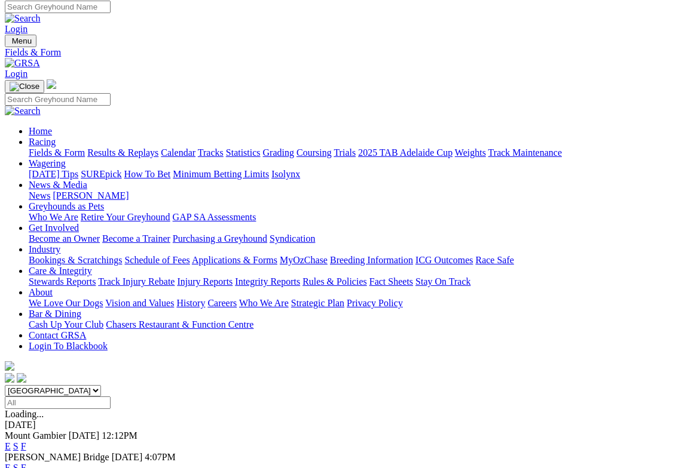
click at [19, 463] on link "S" at bounding box center [15, 468] width 5 height 10
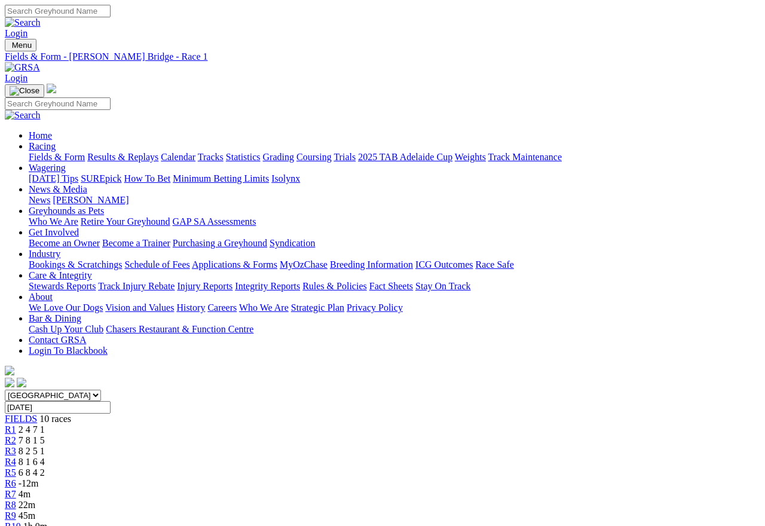
scroll to position [31, 0]
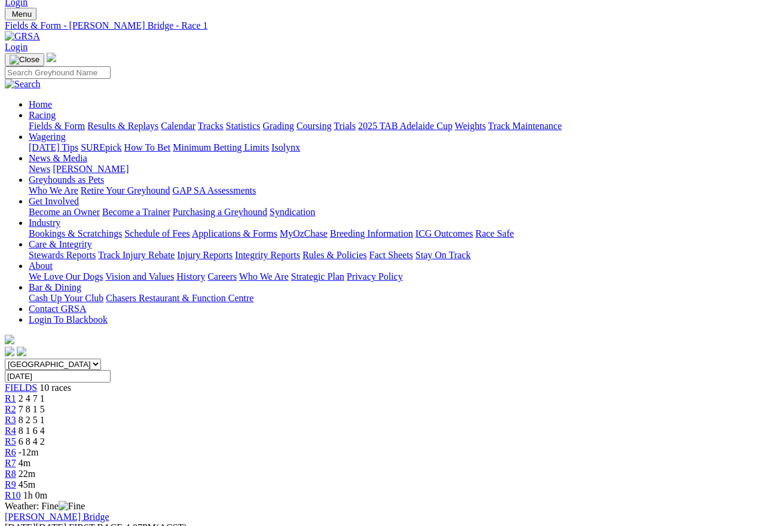
click at [149, 121] on link "Results & Replays" at bounding box center [122, 126] width 71 height 10
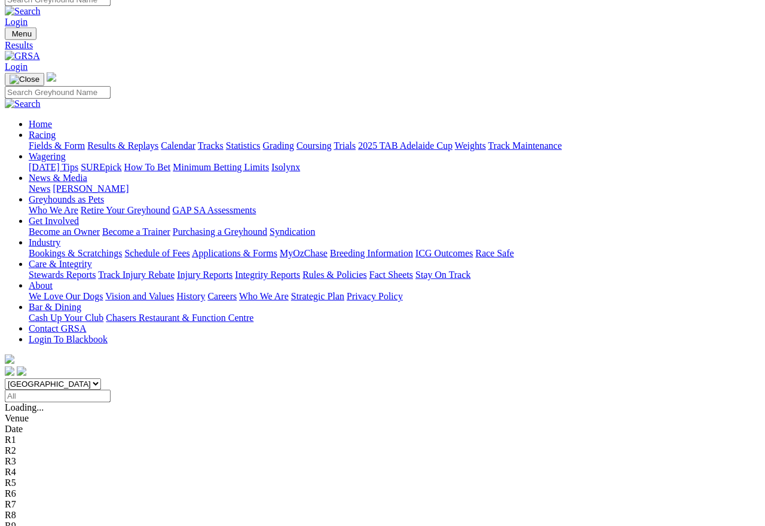
scroll to position [11, 0]
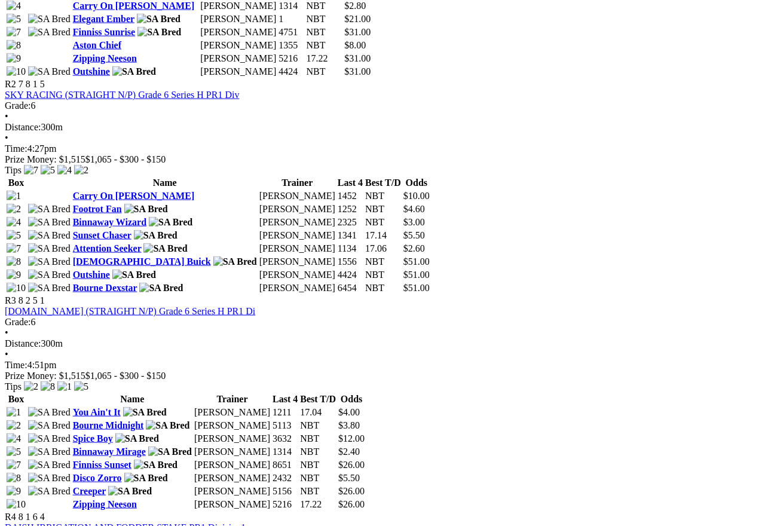
scroll to position [751, 0]
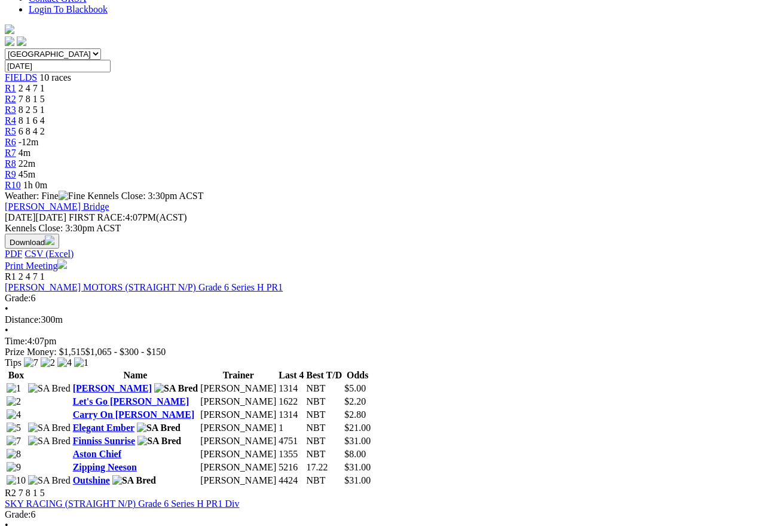
scroll to position [338, 0]
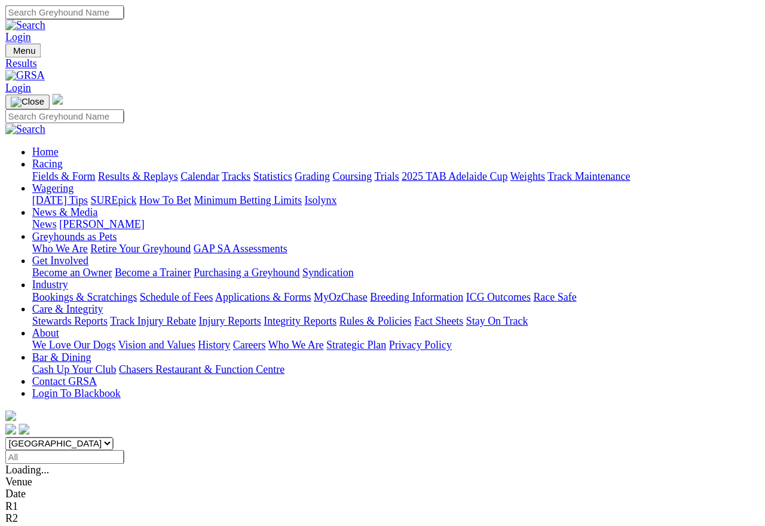
scroll to position [5, 0]
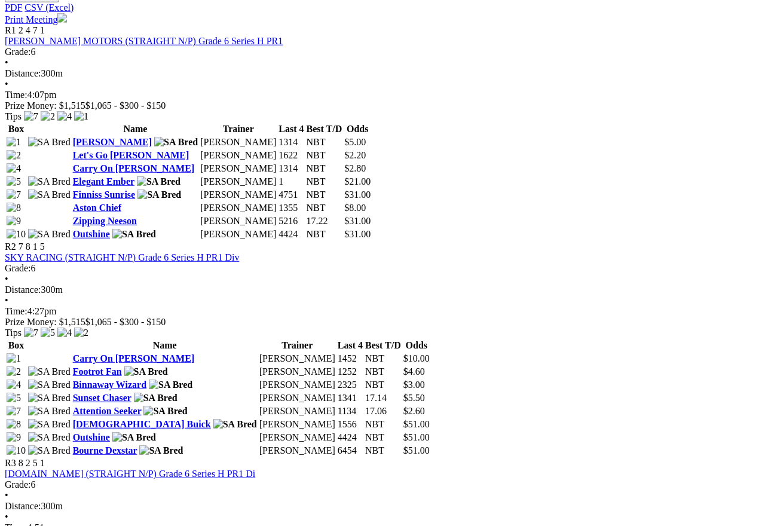
scroll to position [578, 0]
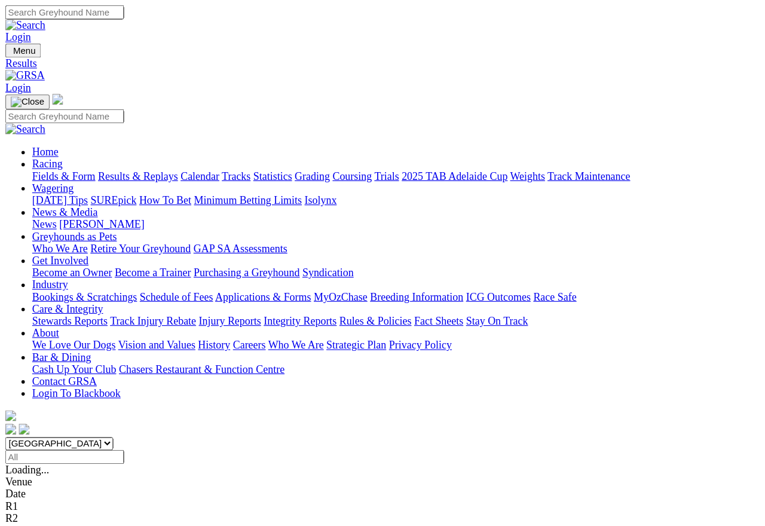
scroll to position [5, 0]
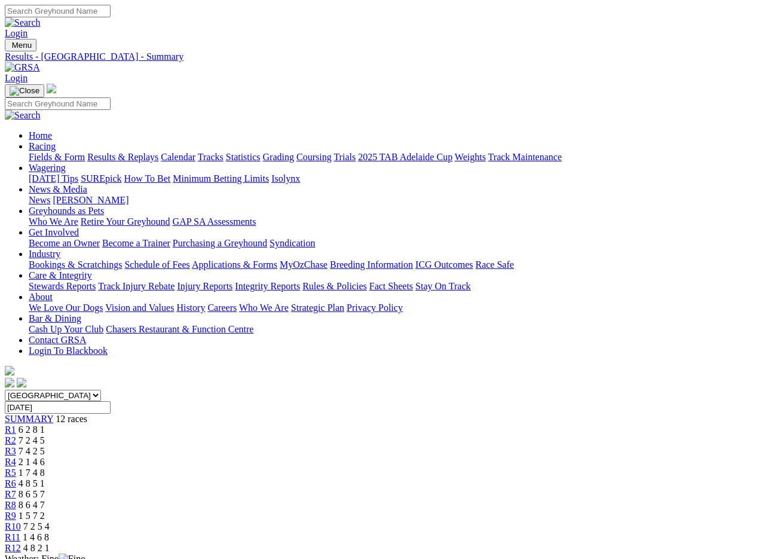
click at [195, 152] on link "Calendar" at bounding box center [178, 157] width 35 height 10
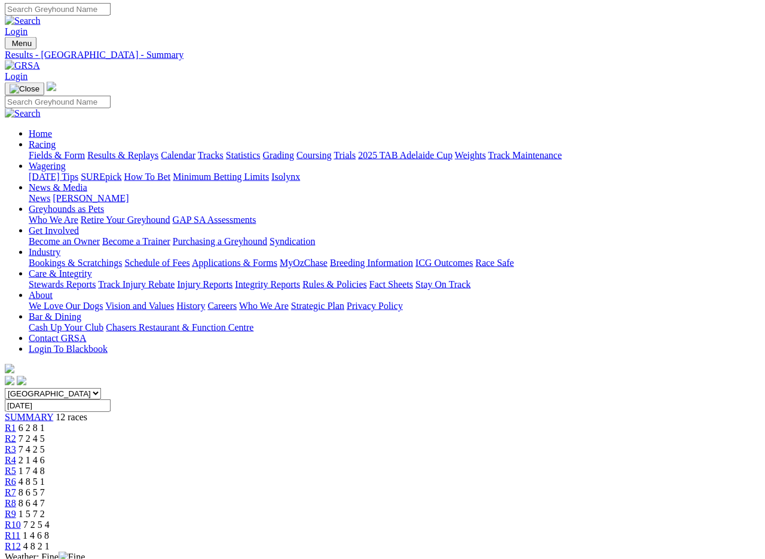
scroll to position [2, 0]
click at [47, 150] on link "Fields & Form" at bounding box center [57, 155] width 56 height 10
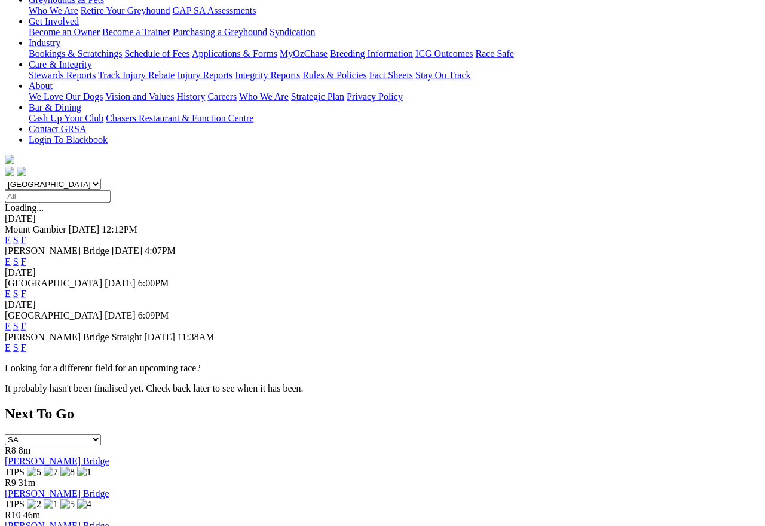
scroll to position [212, 0]
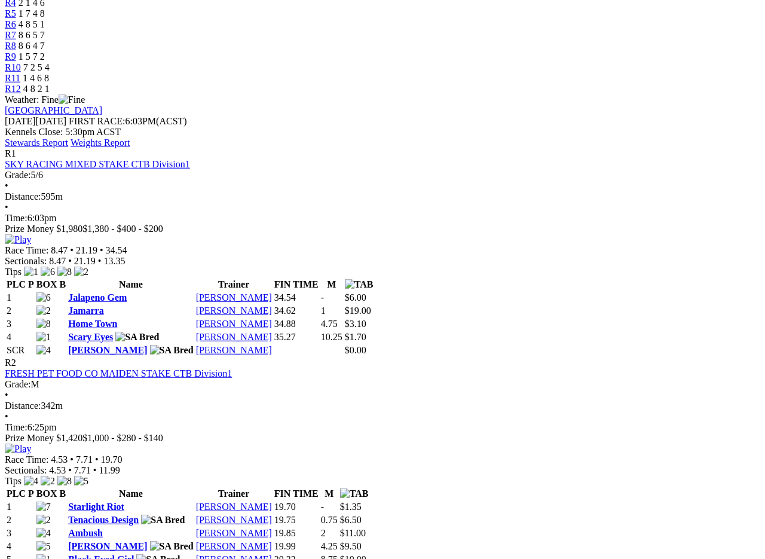
scroll to position [460, 0]
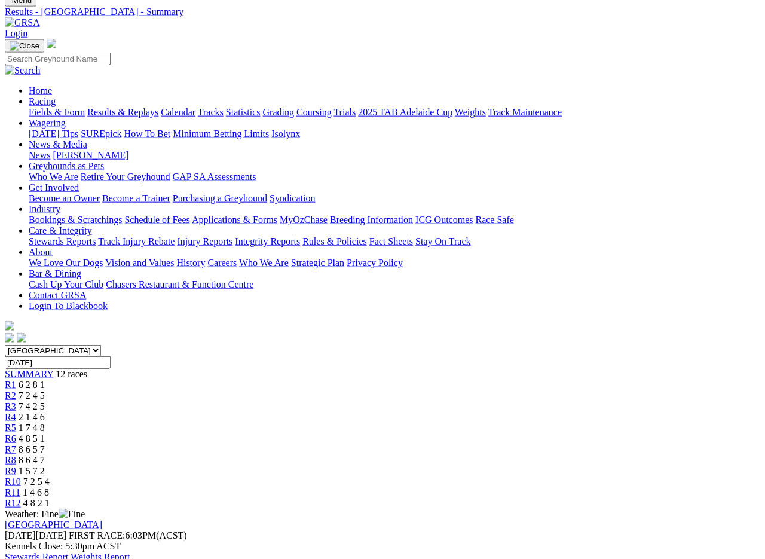
scroll to position [0, 0]
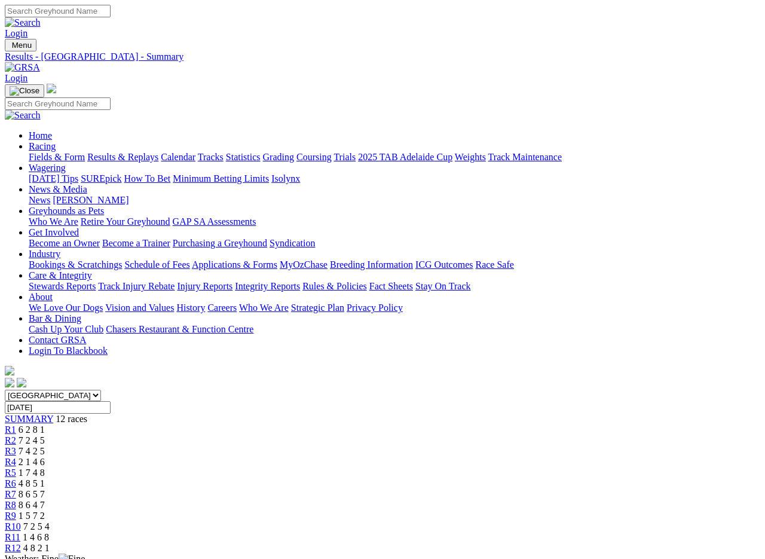
click at [40, 62] on img at bounding box center [22, 67] width 35 height 11
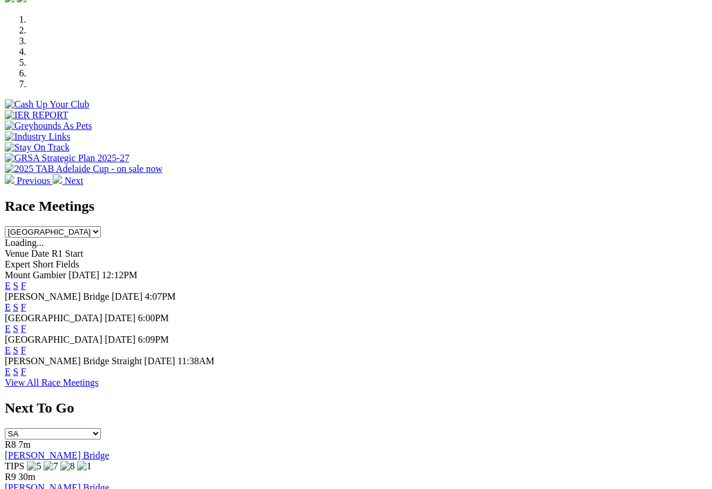
scroll to position [364, 0]
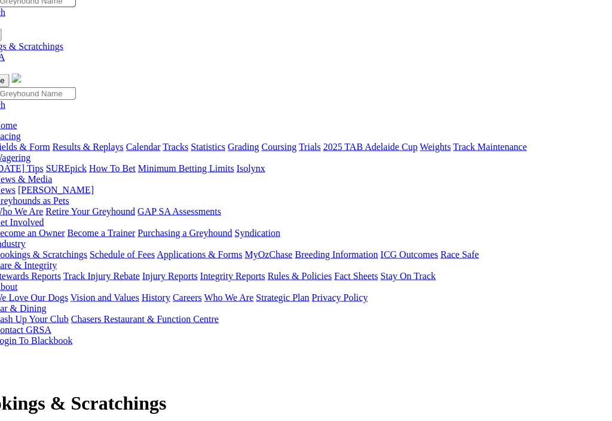
scroll to position [12, 35]
